Goal: Transaction & Acquisition: Purchase product/service

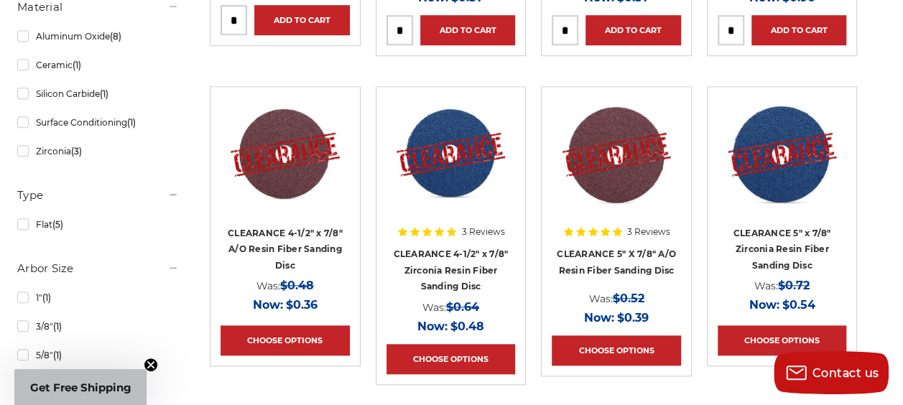
scroll to position [575, 0]
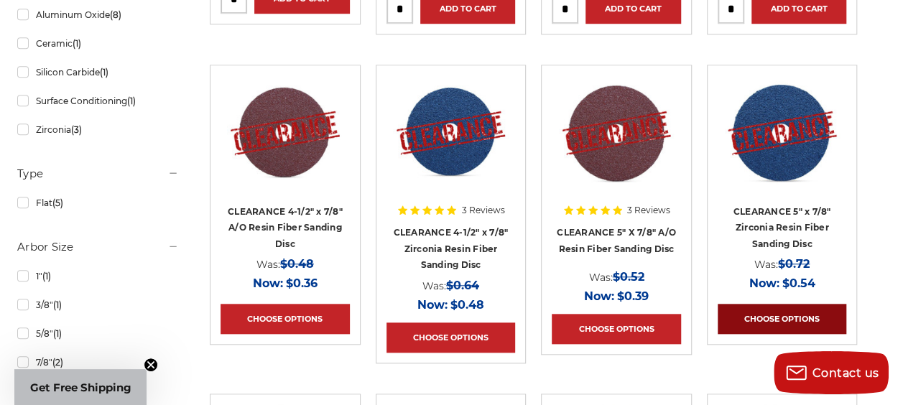
click at [770, 316] on link "Choose Options" at bounding box center [782, 319] width 129 height 30
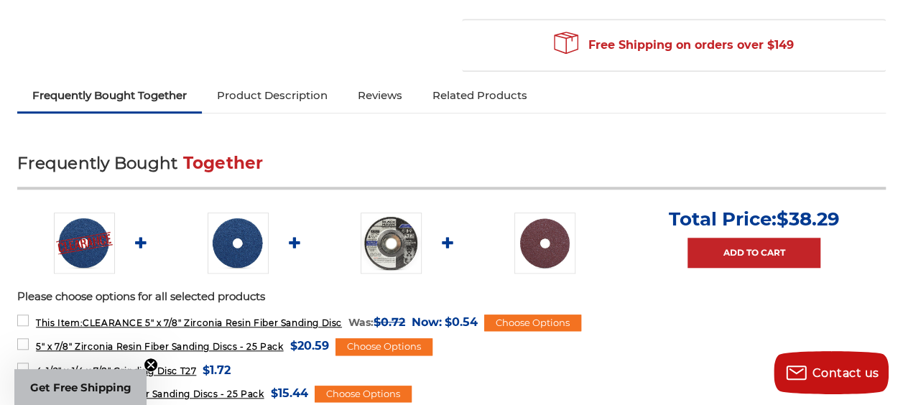
scroll to position [575, 0]
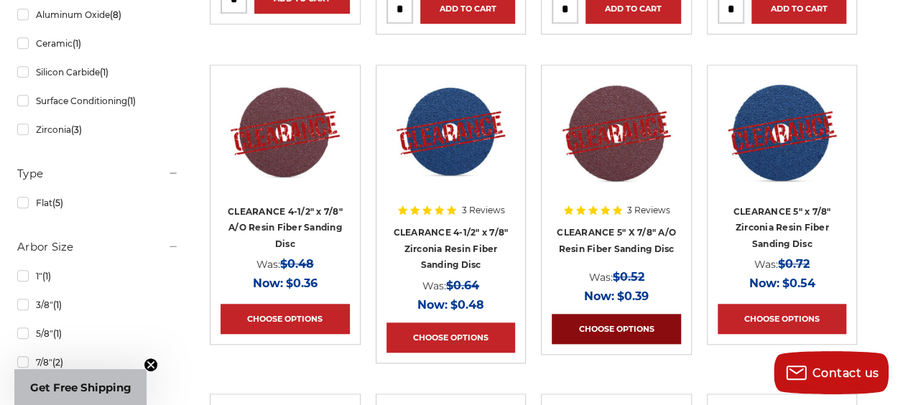
click at [622, 330] on link "Choose Options" at bounding box center [616, 329] width 129 height 30
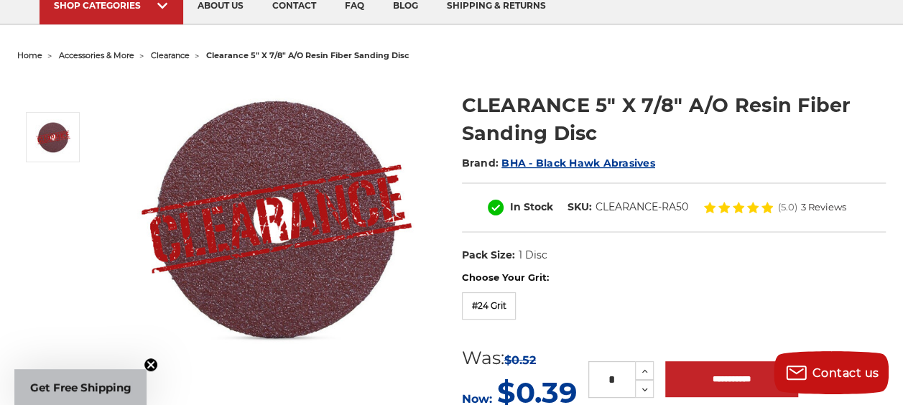
scroll to position [144, 0]
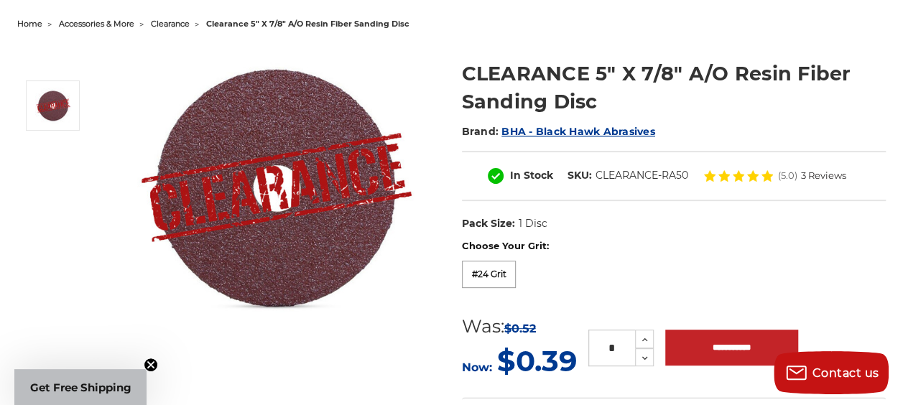
click at [479, 287] on label "#24 Grit" at bounding box center [489, 274] width 55 height 27
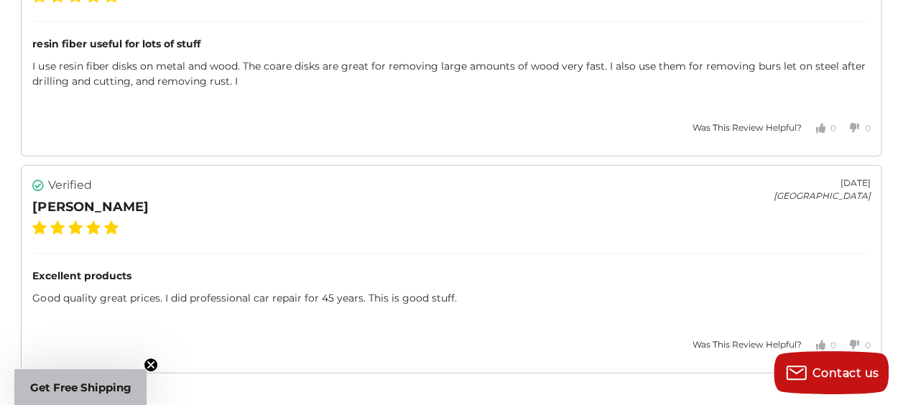
scroll to position [1941, 0]
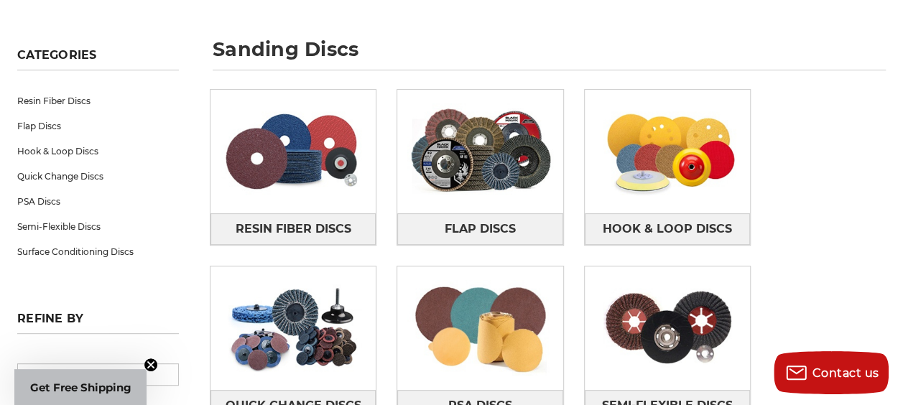
scroll to position [216, 0]
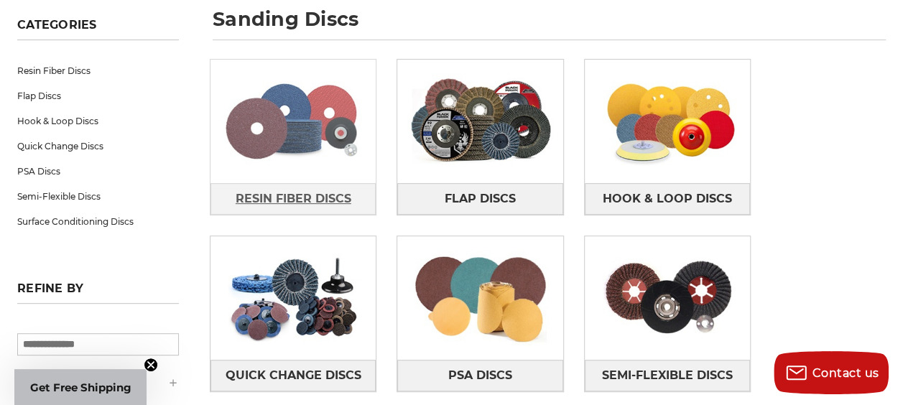
click at [303, 187] on span "Resin Fiber Discs" at bounding box center [294, 199] width 116 height 24
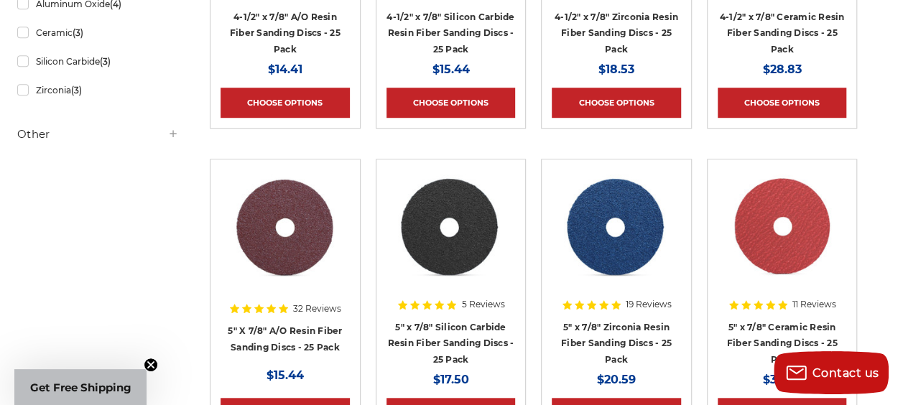
scroll to position [503, 0]
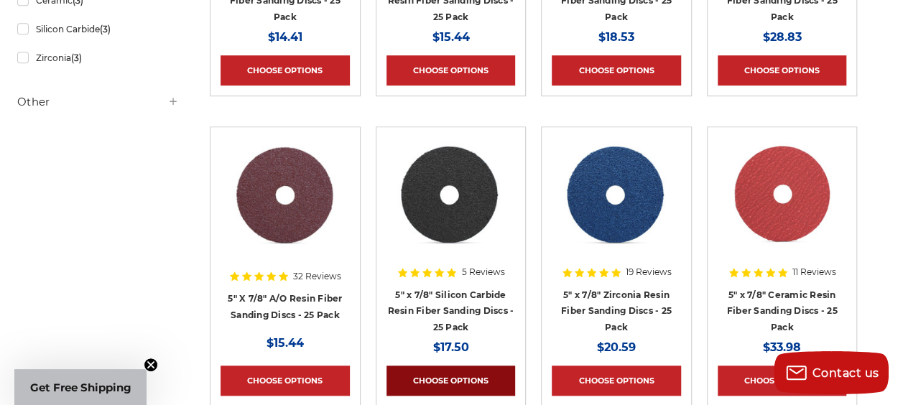
click at [463, 379] on link "Choose Options" at bounding box center [451, 381] width 129 height 30
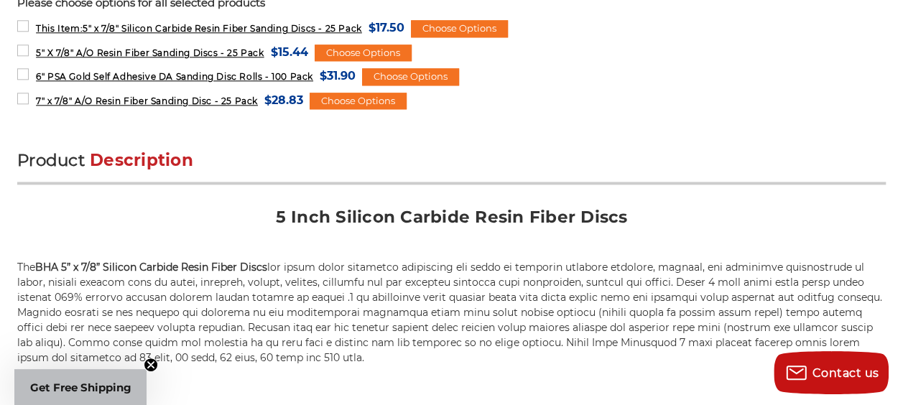
scroll to position [862, 0]
